Goal: Find contact information: Find contact information

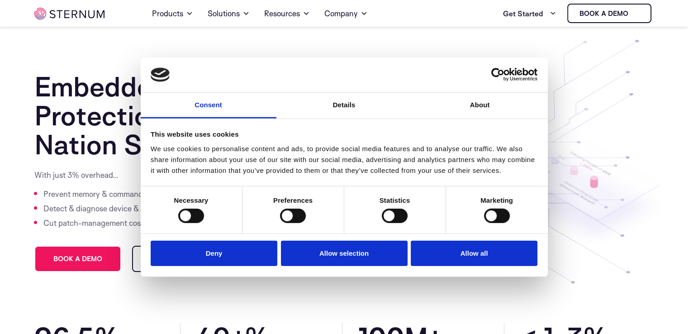
scroll to position [285, 0]
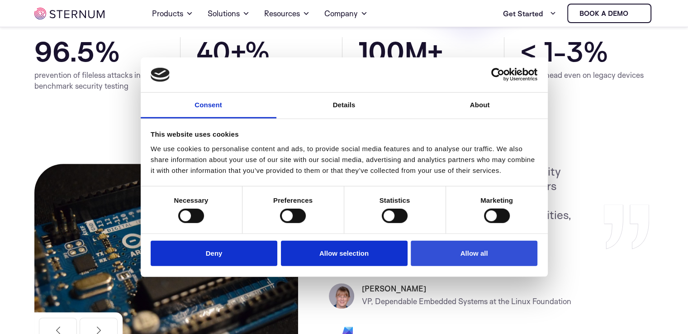
click at [460, 248] on button "Allow all" at bounding box center [473, 253] width 127 height 26
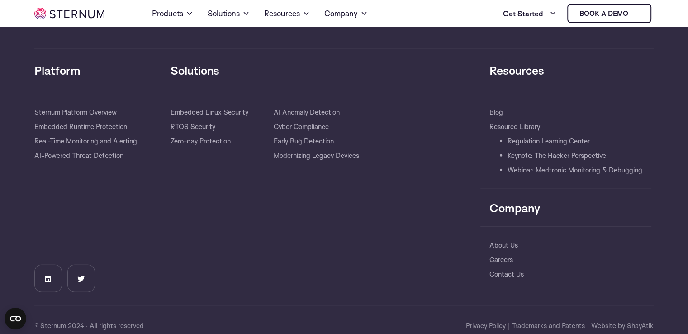
scroll to position [2028, 0]
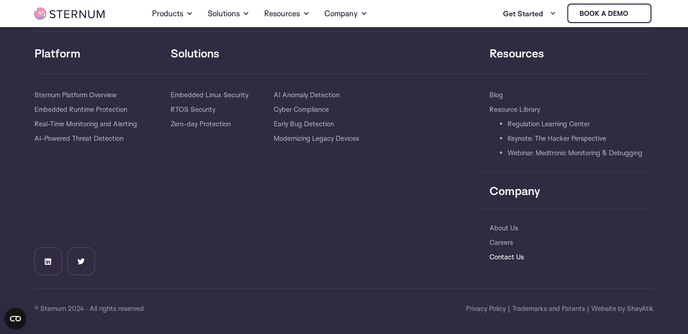
click at [514, 256] on link "Contact Us" at bounding box center [506, 257] width 34 height 14
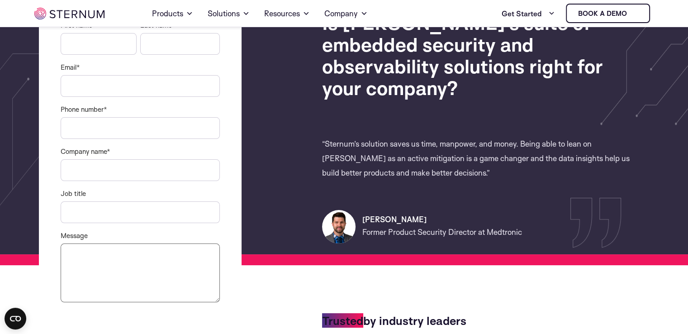
drag, startPoint x: 376, startPoint y: 195, endPoint x: 354, endPoint y: 230, distance: 40.9
click at [351, 228] on section "Is [PERSON_NAME]'s suite of embedded security and observability solutions right…" at bounding box center [482, 158] width 331 height 303
click at [378, 214] on h3 "[PERSON_NAME]" at bounding box center [503, 219] width 282 height 11
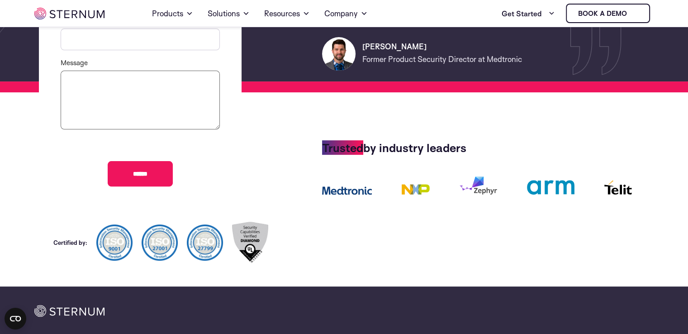
scroll to position [354, 0]
